Goal: Register for event/course

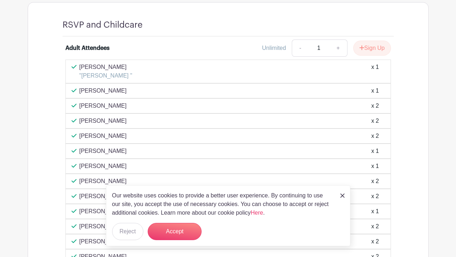
scroll to position [428, 0]
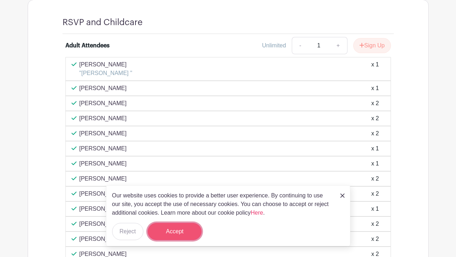
click at [180, 233] on button "Accept" at bounding box center [175, 231] width 54 height 17
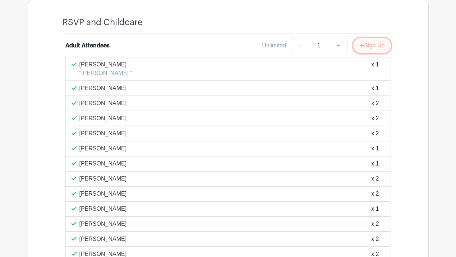
click at [376, 46] on button "Sign Up" at bounding box center [372, 45] width 38 height 15
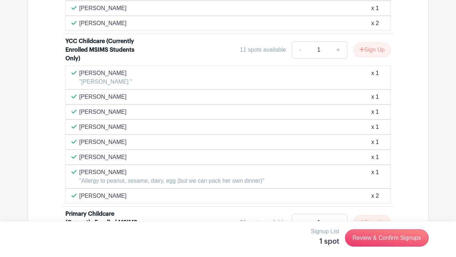
scroll to position [778, 0]
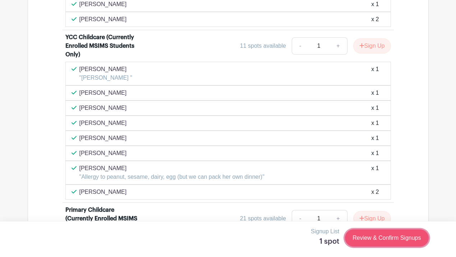
click at [371, 236] on link "Review & Confirm Signups" at bounding box center [386, 238] width 83 height 17
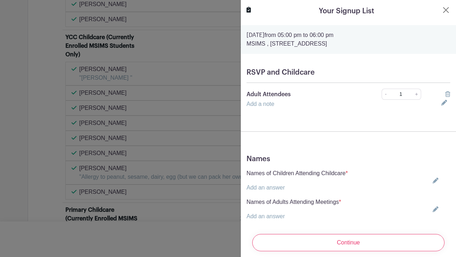
click at [268, 187] on link "Add an answer" at bounding box center [266, 188] width 38 height 6
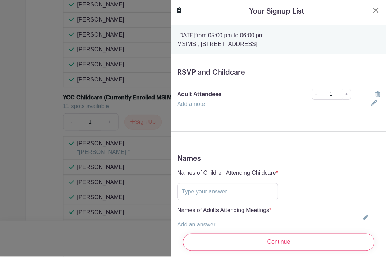
scroll to position [775, 0]
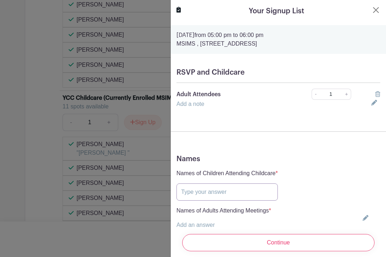
click at [204, 194] on input "text" at bounding box center [227, 192] width 101 height 17
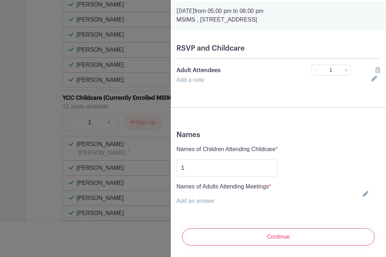
click at [221, 200] on p "Add an answer" at bounding box center [224, 201] width 95 height 9
click at [191, 203] on link "Add an answer" at bounding box center [196, 201] width 38 height 6
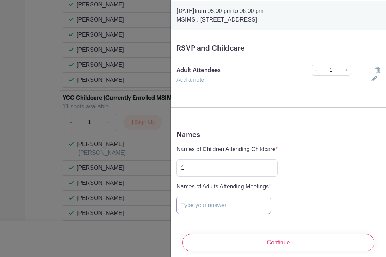
click at [191, 203] on input "text" at bounding box center [224, 205] width 95 height 17
drag, startPoint x: 189, startPoint y: 169, endPoint x: 170, endPoint y: 169, distance: 19.1
type input "[PERSON_NAME]"
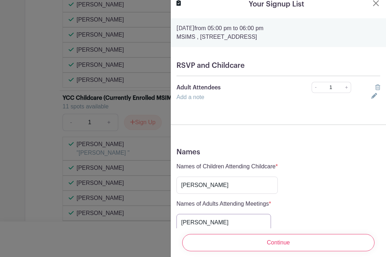
scroll to position [33, 0]
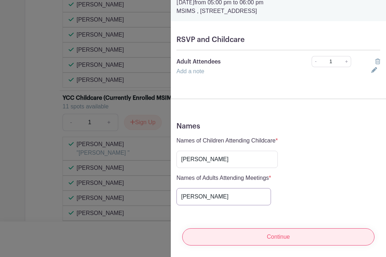
type input "[PERSON_NAME]"
click at [278, 240] on input "Continue" at bounding box center [278, 237] width 192 height 17
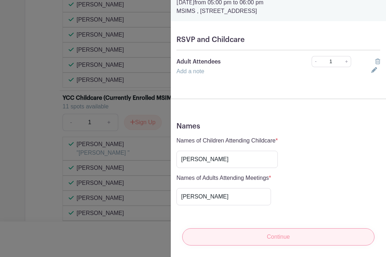
scroll to position [0, 0]
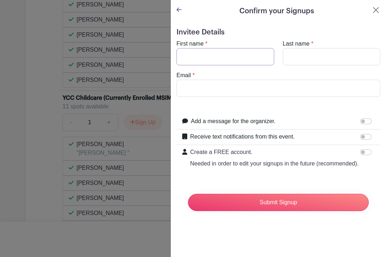
click at [243, 62] on input "First name" at bounding box center [226, 56] width 98 height 17
type input "Ouja"
type input "[PERSON_NAME]"
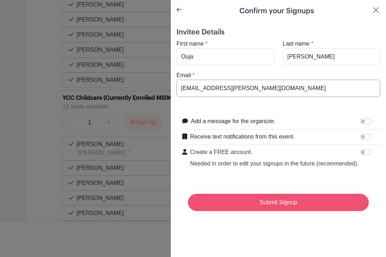
type input "[EMAIL_ADDRESS][PERSON_NAME][DOMAIN_NAME]"
click at [291, 200] on input "Submit Signup" at bounding box center [278, 202] width 181 height 17
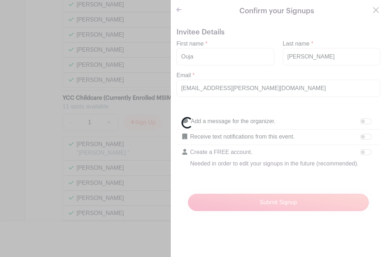
scroll to position [790, 0]
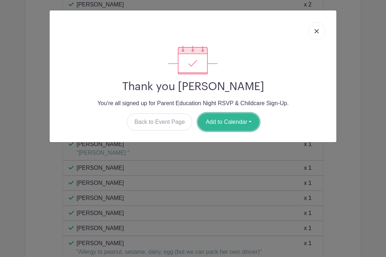
click at [246, 120] on button "Add to Calendar" at bounding box center [228, 122] width 61 height 17
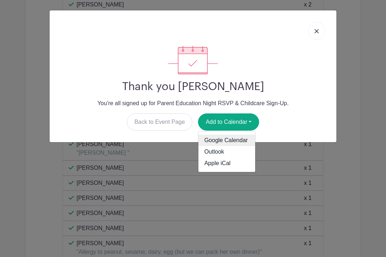
click at [228, 140] on link "Google Calendar" at bounding box center [226, 141] width 57 height 12
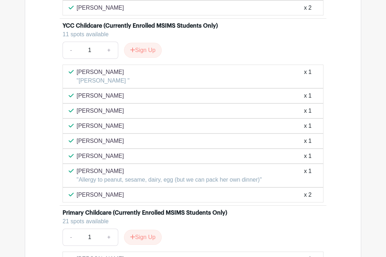
scroll to position [879, 0]
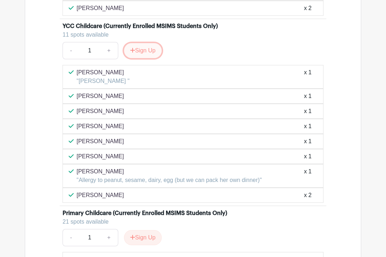
click at [139, 49] on button "Sign Up" at bounding box center [143, 50] width 38 height 15
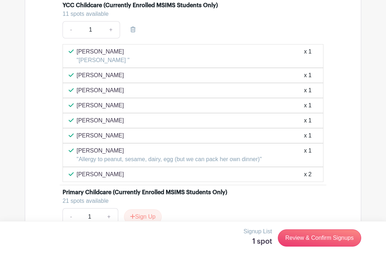
scroll to position [906, 0]
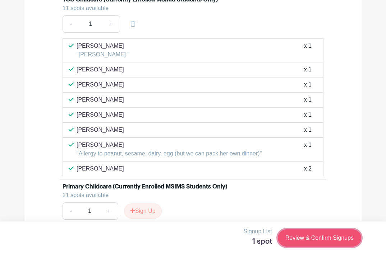
click at [309, 237] on link "Review & Confirm Signups" at bounding box center [319, 238] width 83 height 17
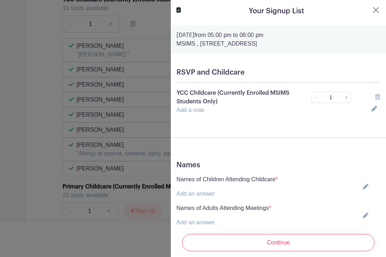
scroll to position [22, 0]
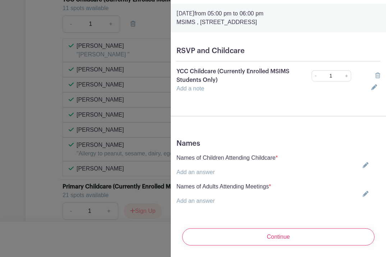
click at [204, 172] on link "Add an answer" at bounding box center [196, 172] width 38 height 6
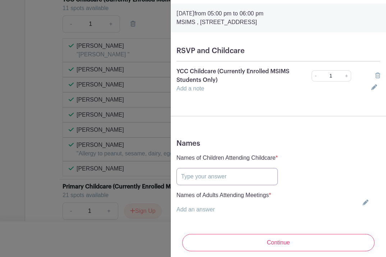
click at [204, 172] on input "text" at bounding box center [227, 176] width 101 height 17
type input "[PERSON_NAME]"
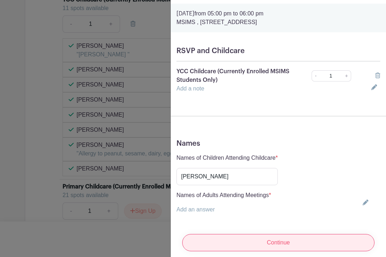
click at [279, 249] on input "Continue" at bounding box center [278, 242] width 192 height 17
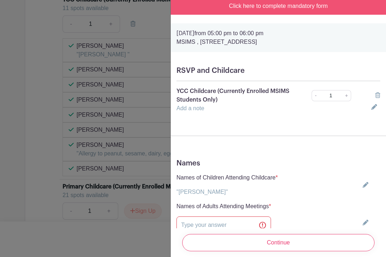
scroll to position [0, 0]
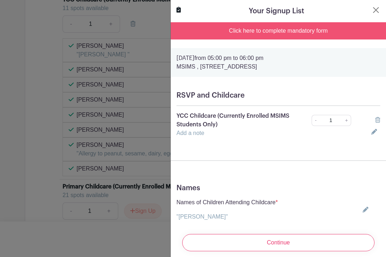
click at [283, 30] on div "Click here to complete mandatory form" at bounding box center [278, 30] width 215 height 17
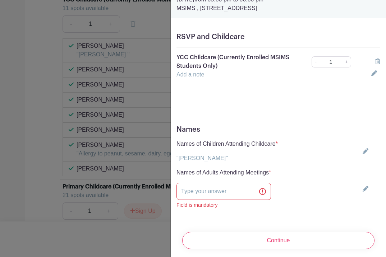
scroll to position [62, 0]
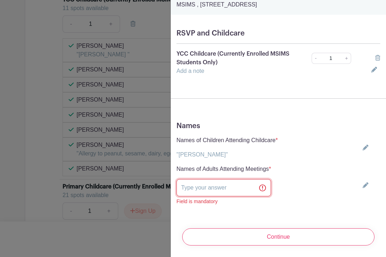
click at [228, 195] on input "text" at bounding box center [224, 187] width 95 height 17
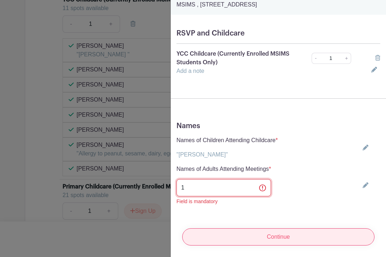
type input "1"
click at [291, 240] on input "Continue" at bounding box center [278, 237] width 192 height 17
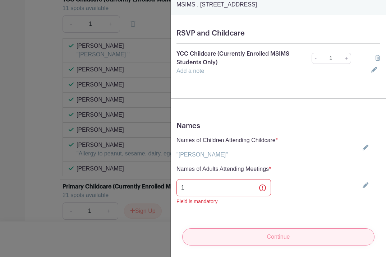
scroll to position [0, 0]
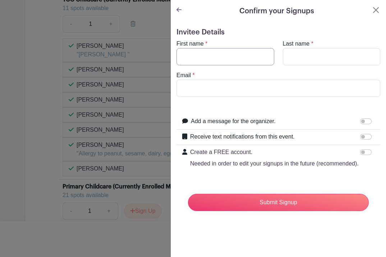
click at [251, 60] on input "First name" at bounding box center [226, 56] width 98 height 17
type input "Ouja"
type input "[PERSON_NAME]"
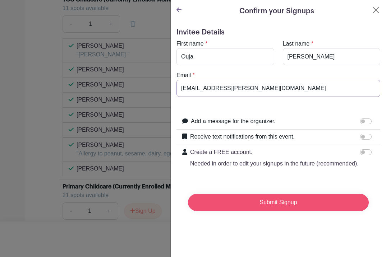
type input "[EMAIL_ADDRESS][PERSON_NAME][DOMAIN_NAME]"
click at [275, 202] on input "Submit Signup" at bounding box center [278, 202] width 181 height 17
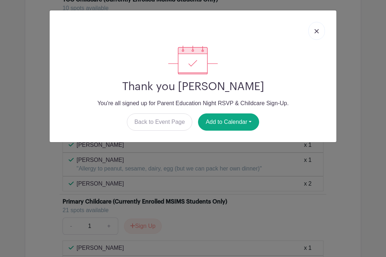
click at [316, 30] on img at bounding box center [317, 31] width 4 height 4
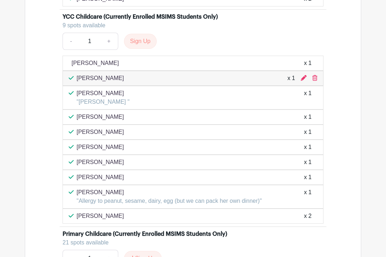
scroll to position [919, 0]
